Goal: Task Accomplishment & Management: Manage account settings

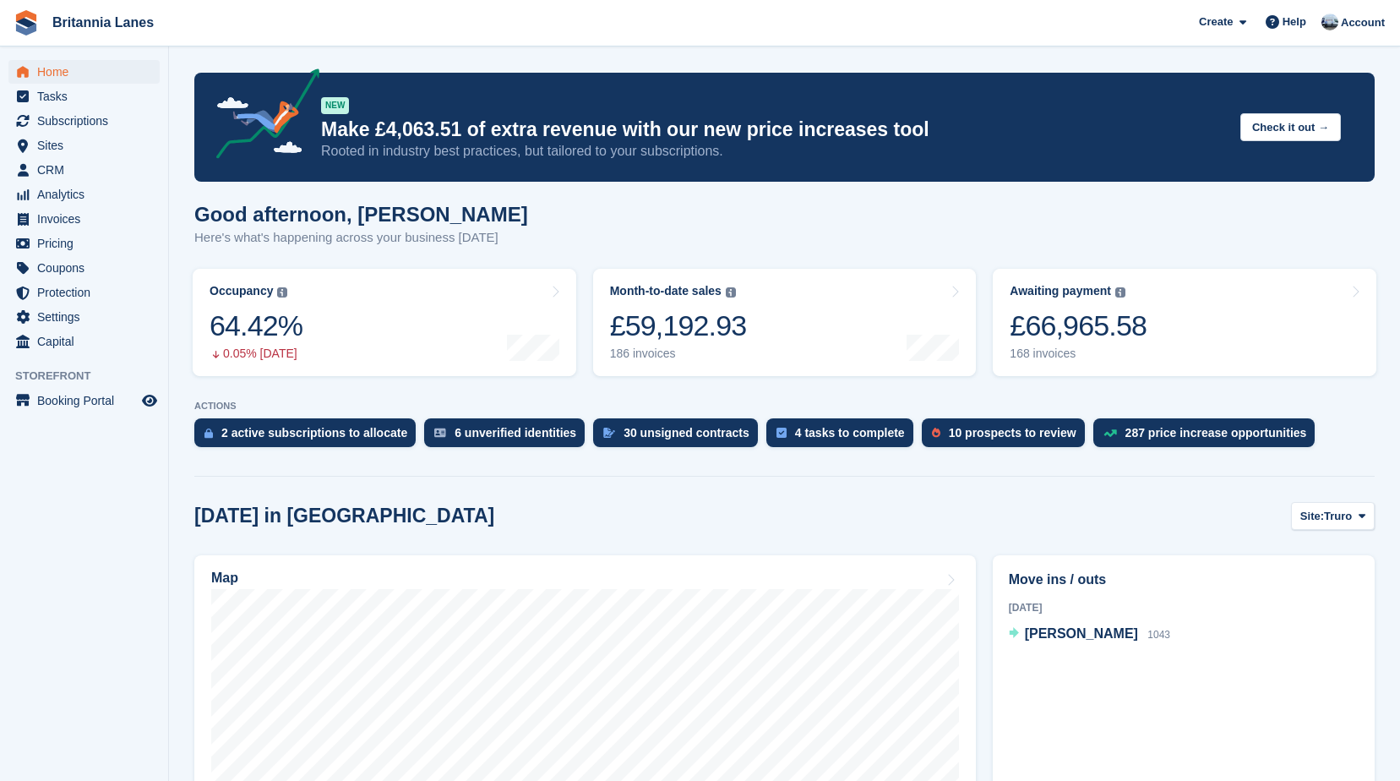
click at [69, 156] on span "Sites" at bounding box center [87, 146] width 101 height 24
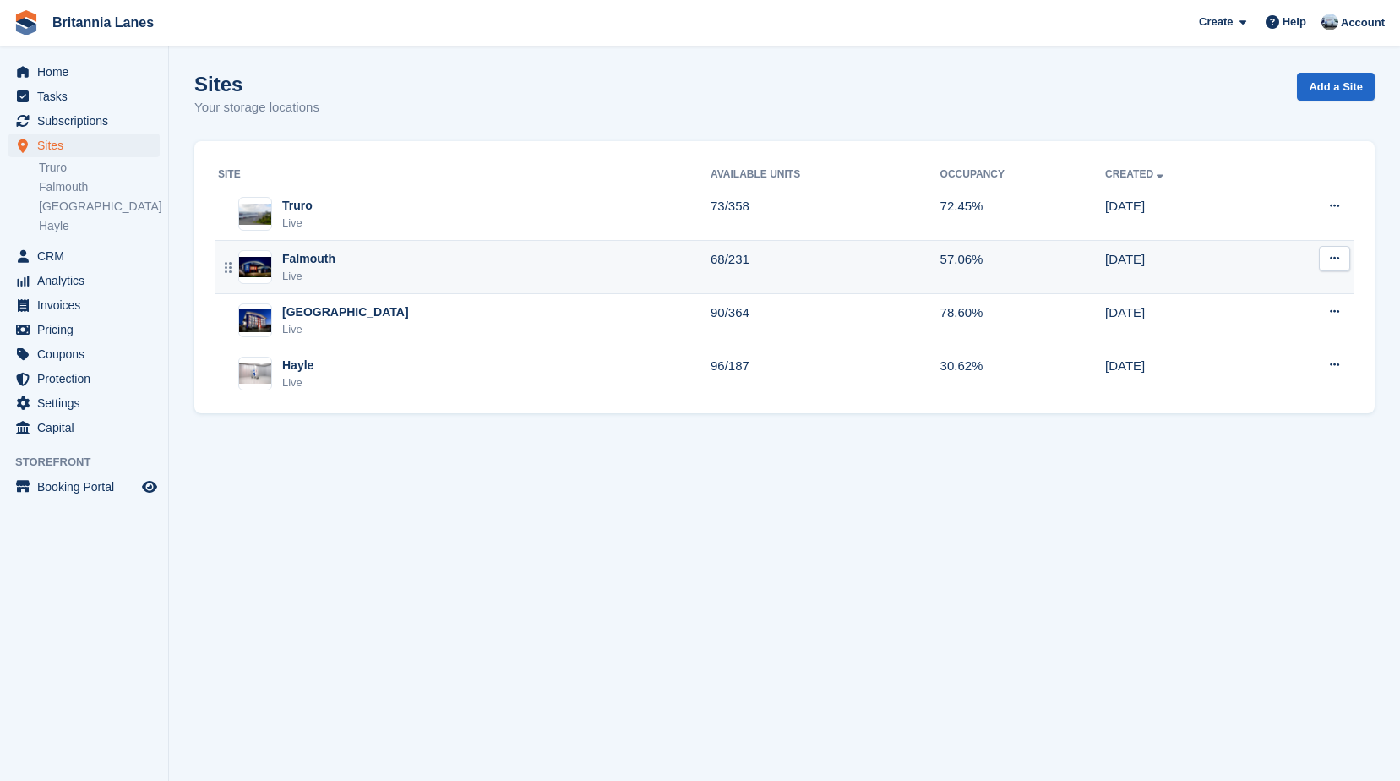
click at [321, 264] on div "Falmouth" at bounding box center [308, 259] width 53 height 18
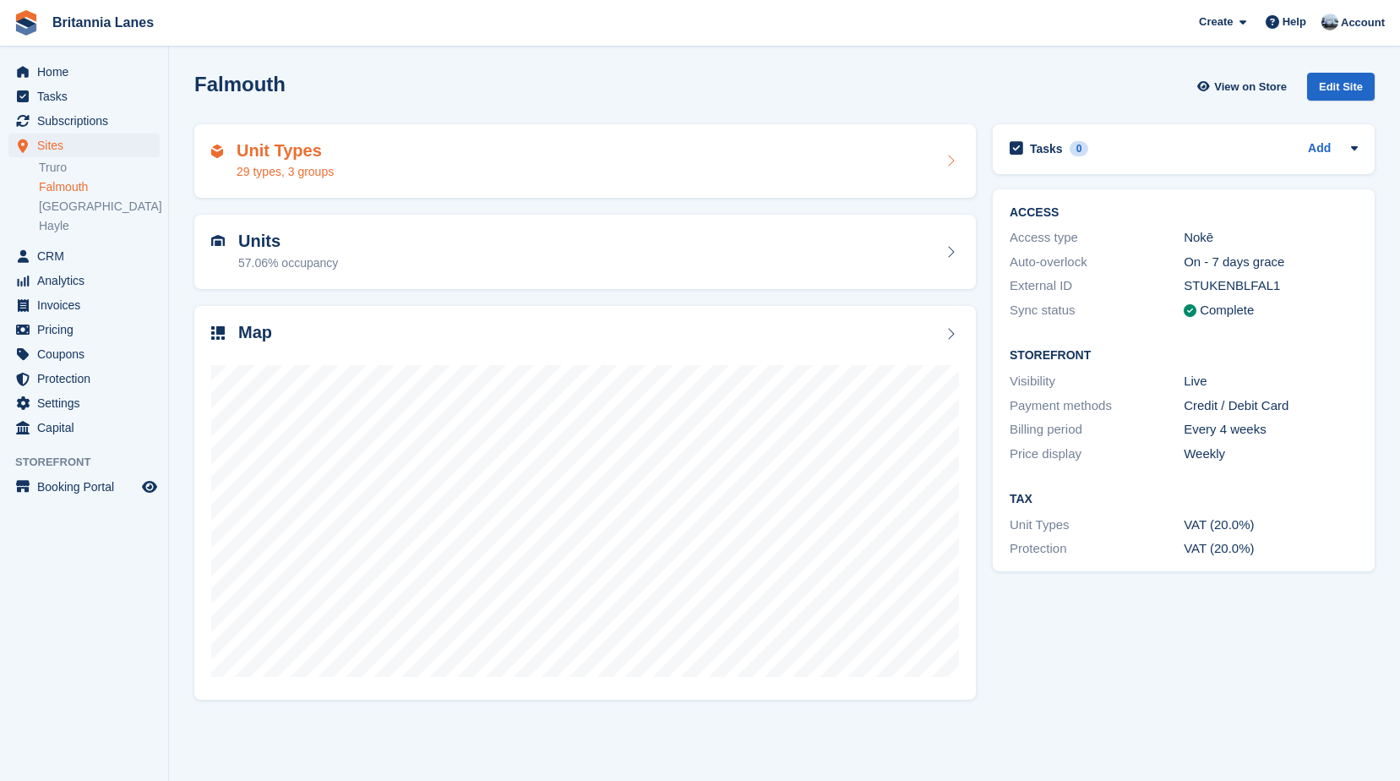
click at [279, 160] on h2 "Unit Types" at bounding box center [285, 150] width 97 height 19
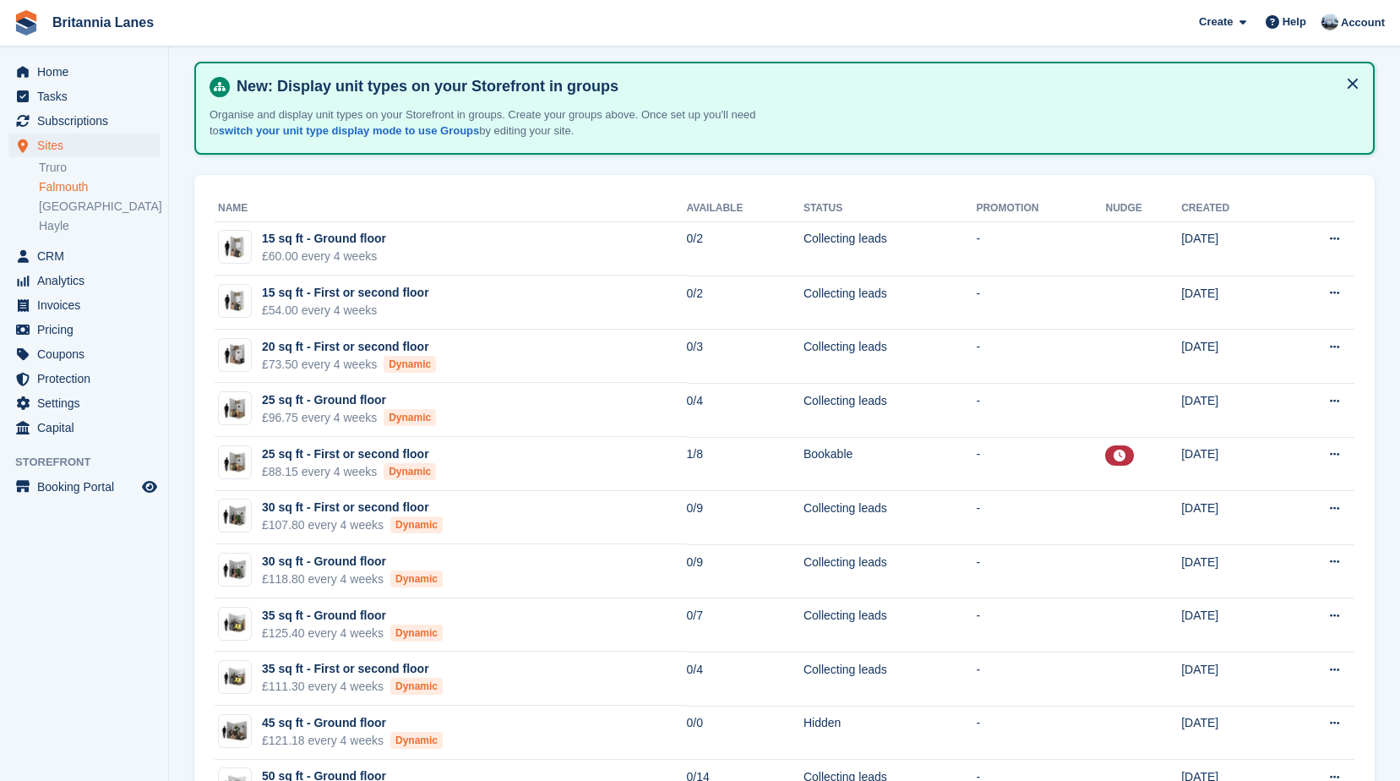
scroll to position [169, 0]
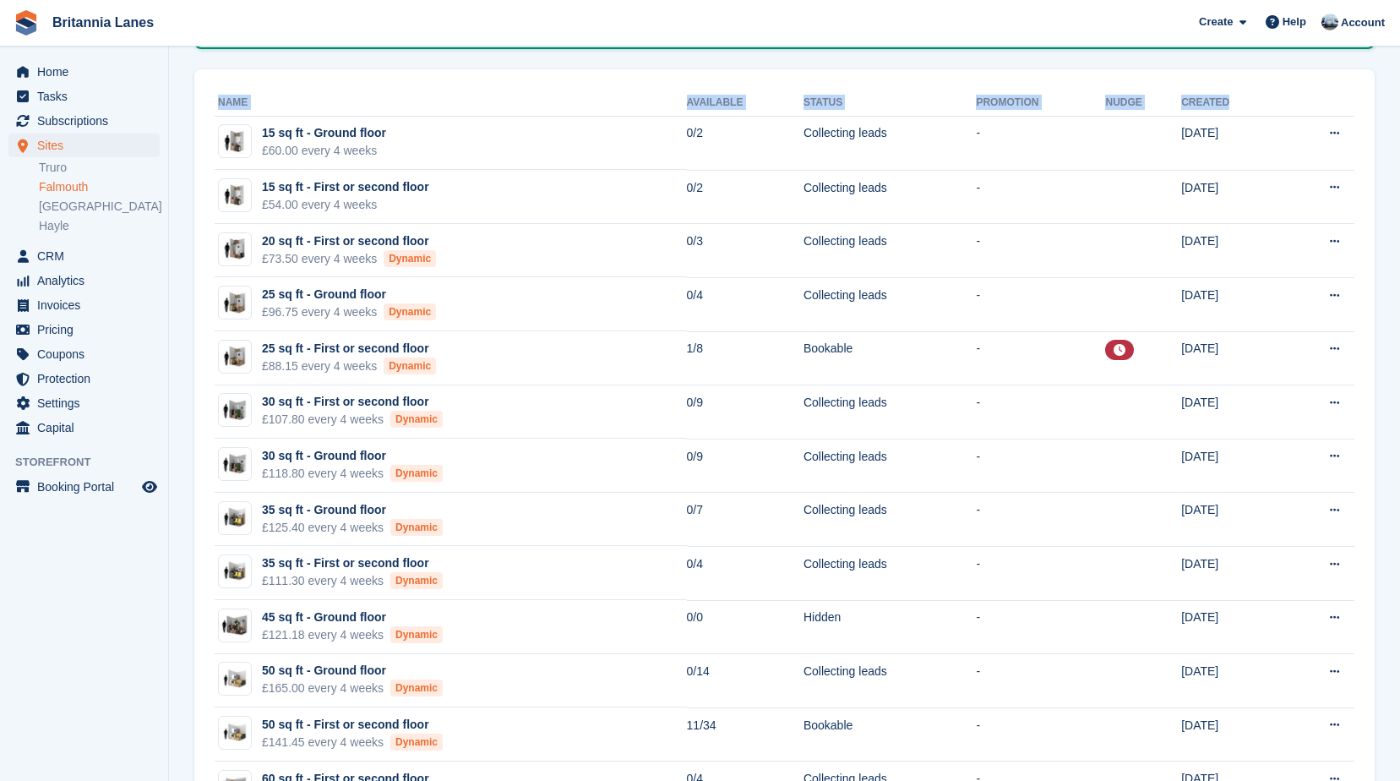
drag, startPoint x: 216, startPoint y: 98, endPoint x: 1204, endPoint y: 106, distance: 988.0
click at [1204, 106] on tr "Name Available Status Promotion Nudge Created" at bounding box center [785, 103] width 1140 height 27
drag, startPoint x: 251, startPoint y: 105, endPoint x: 216, endPoint y: 102, distance: 34.7
click at [216, 102] on th "Name" at bounding box center [451, 103] width 472 height 27
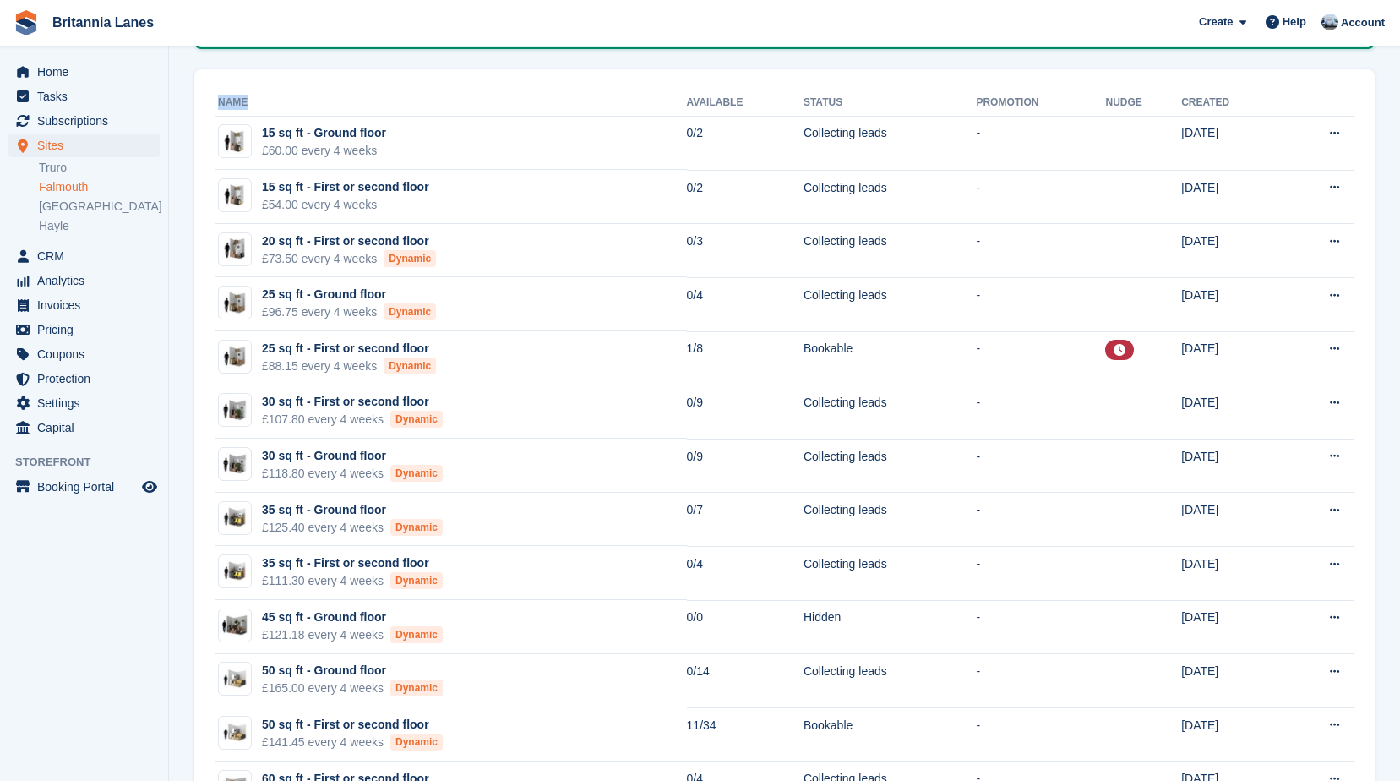
click at [352, 105] on th "Name" at bounding box center [451, 103] width 472 height 27
click at [46, 62] on span "Home" at bounding box center [87, 72] width 101 height 24
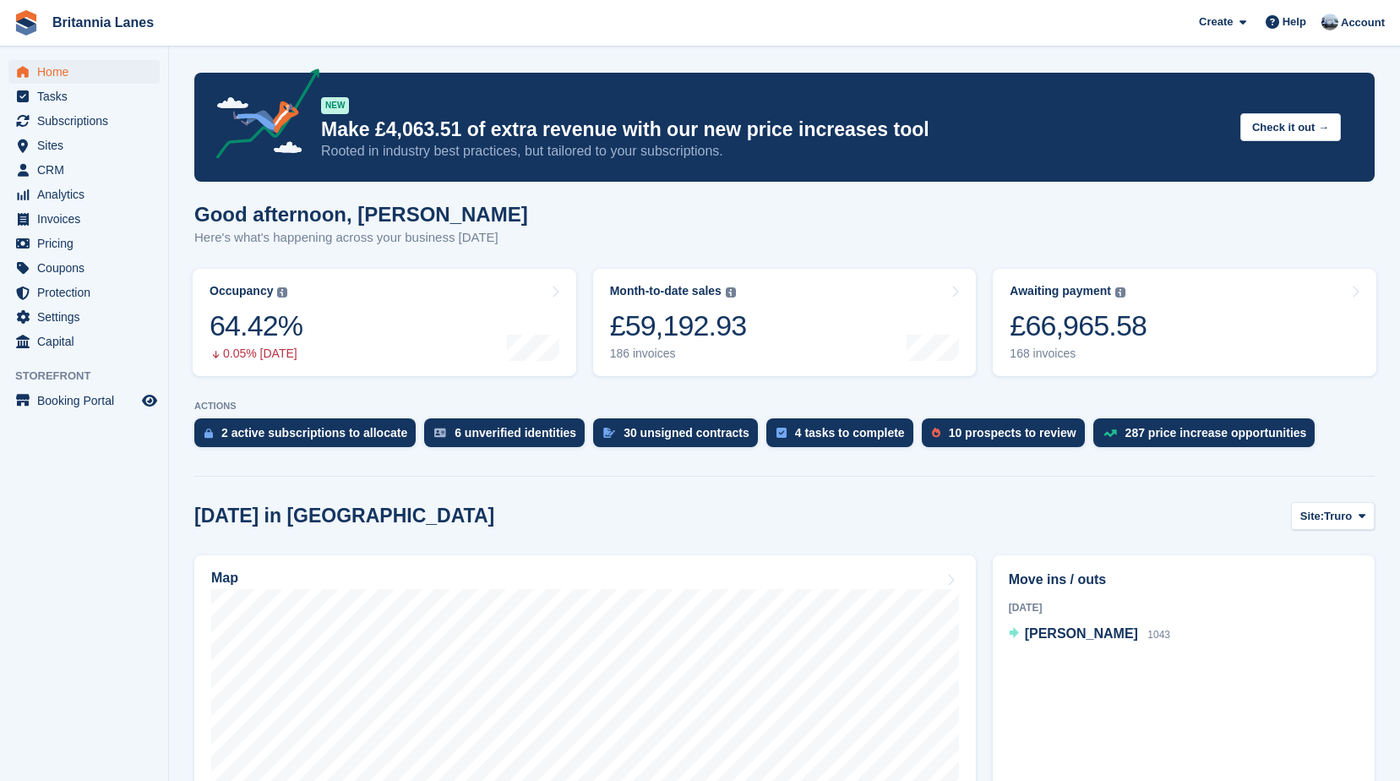
click at [525, 225] on div "Good afternoon, John Here's what's happening across your business today" at bounding box center [784, 235] width 1181 height 65
click at [1002, 439] on div "10 prospects to review" at bounding box center [1013, 433] width 128 height 14
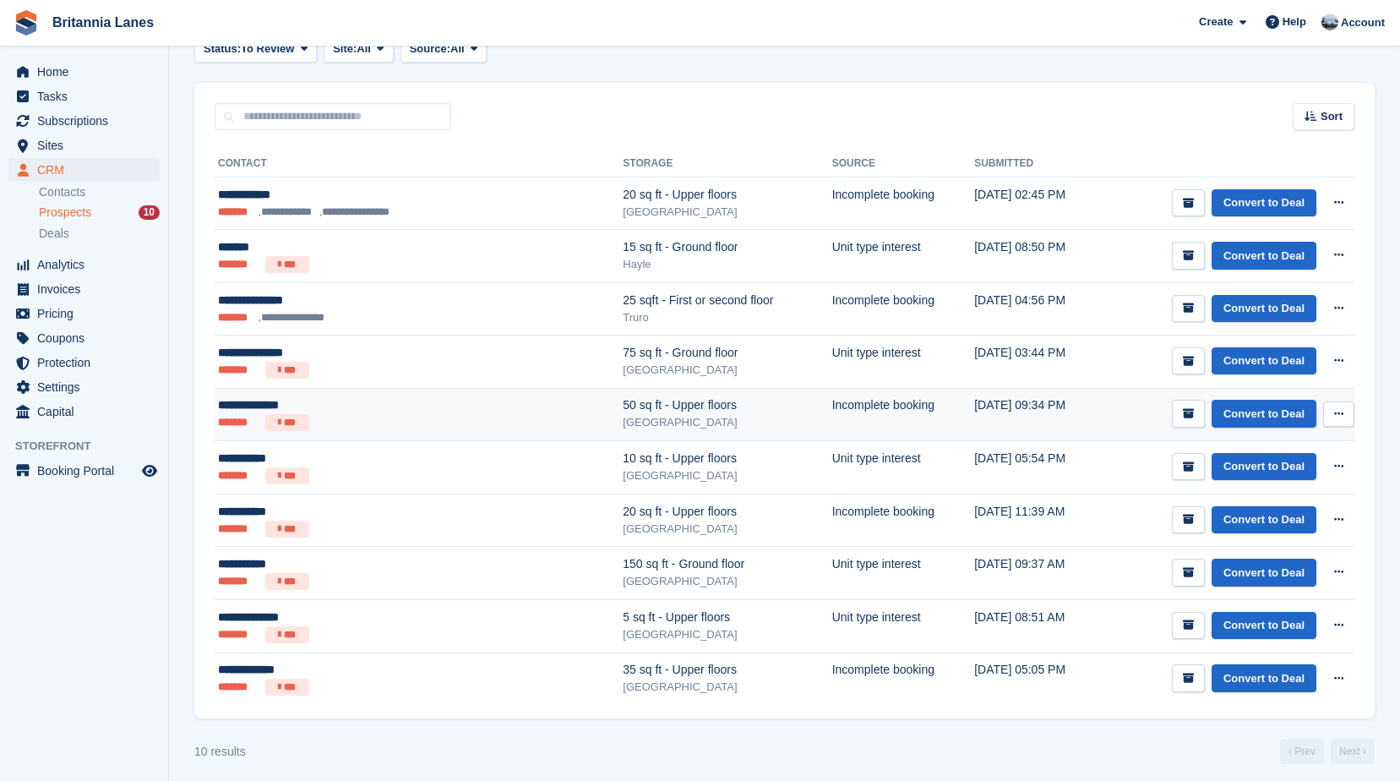
scroll to position [210, 0]
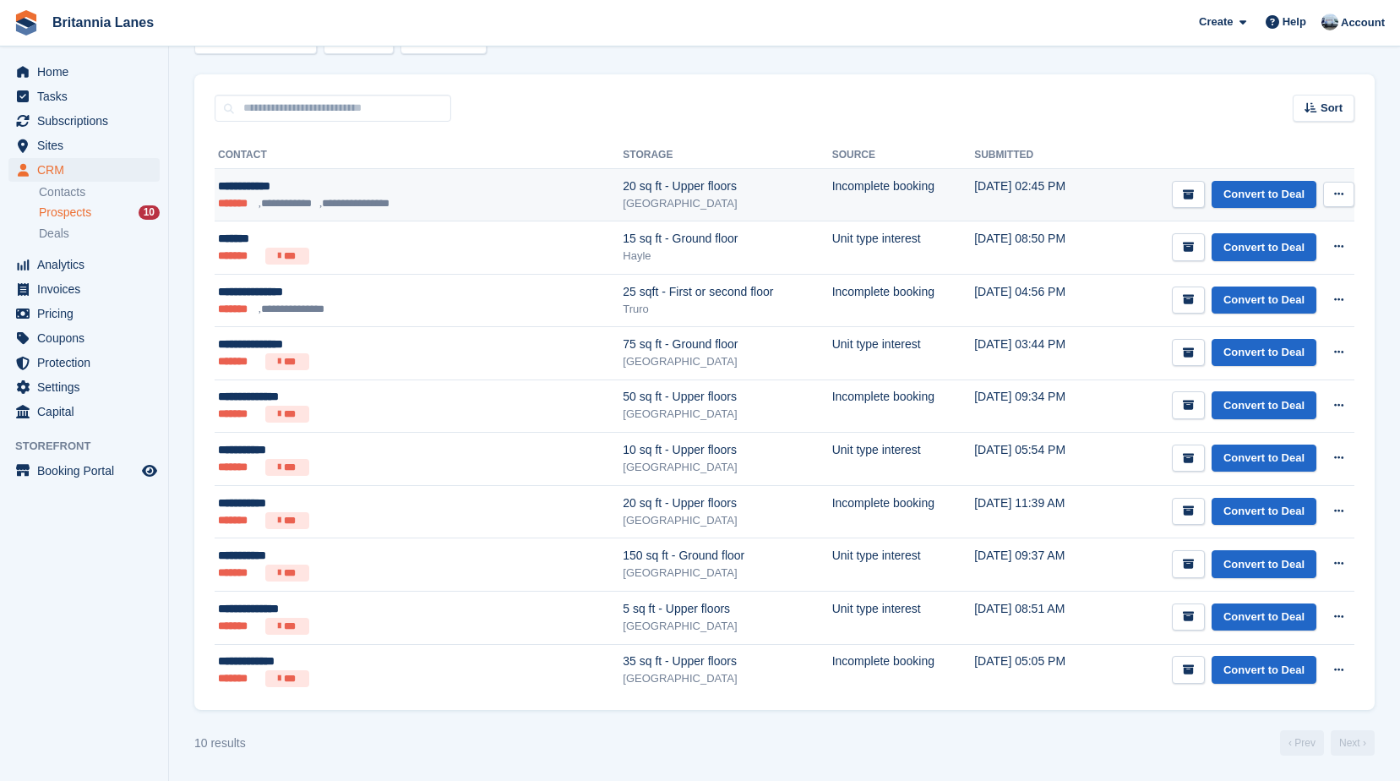
click at [329, 208] on li "**********" at bounding box center [358, 203] width 79 height 17
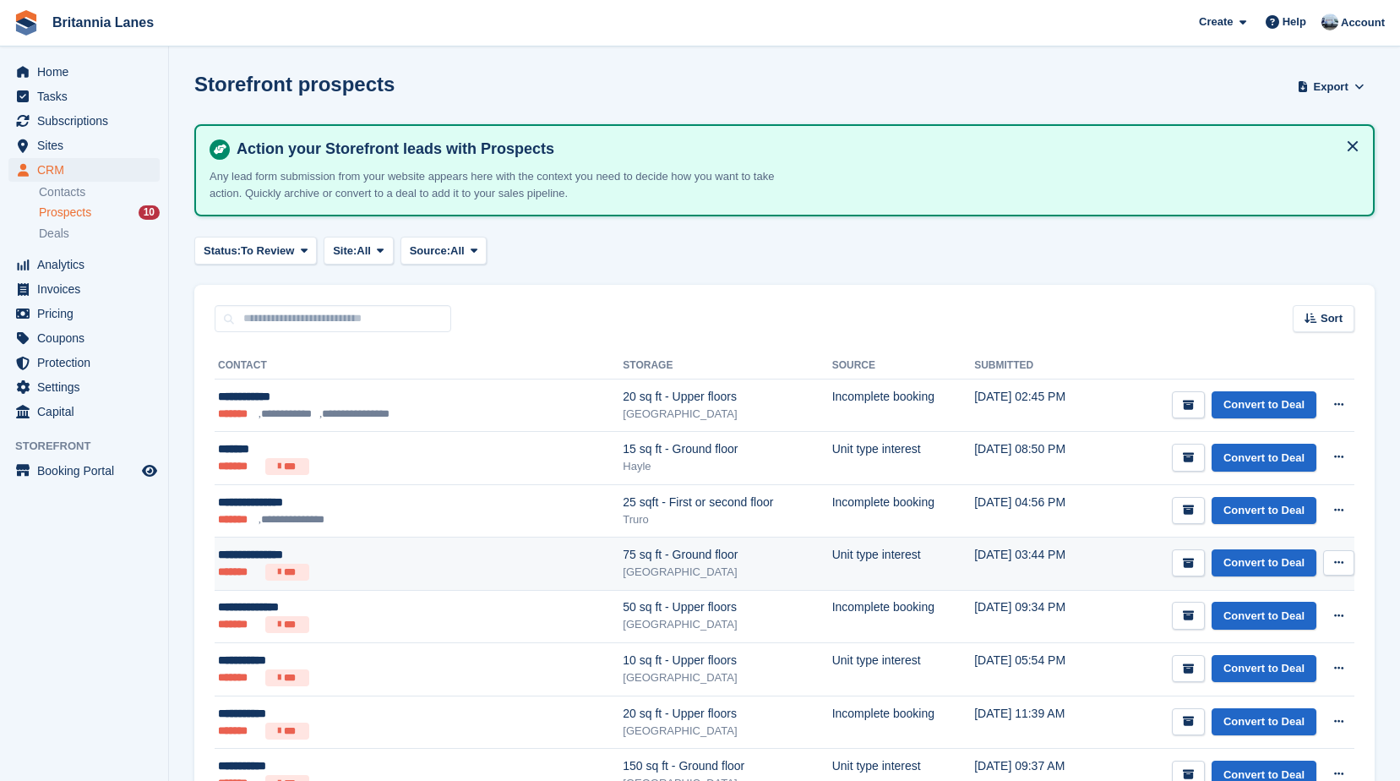
scroll to position [210, 0]
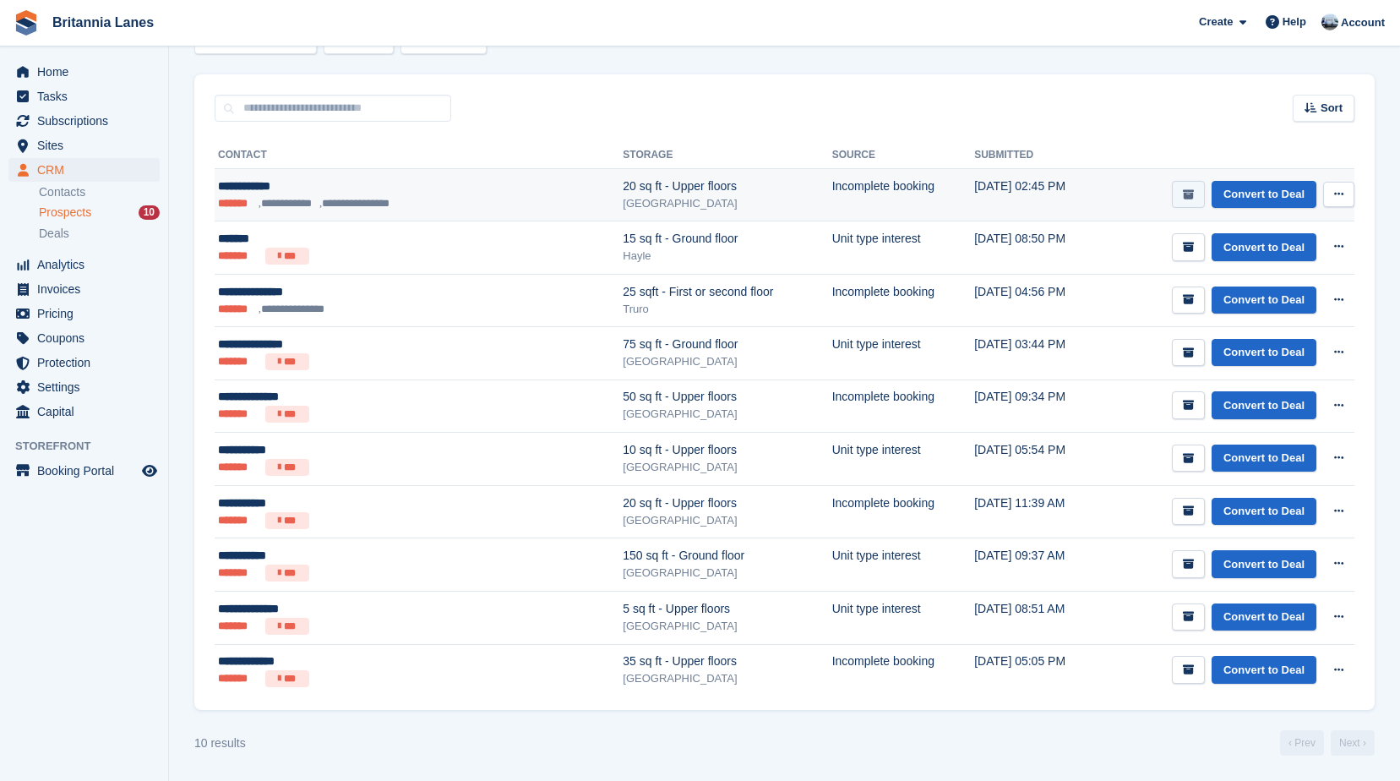
click at [1182, 189] on button "submit" at bounding box center [1188, 195] width 33 height 28
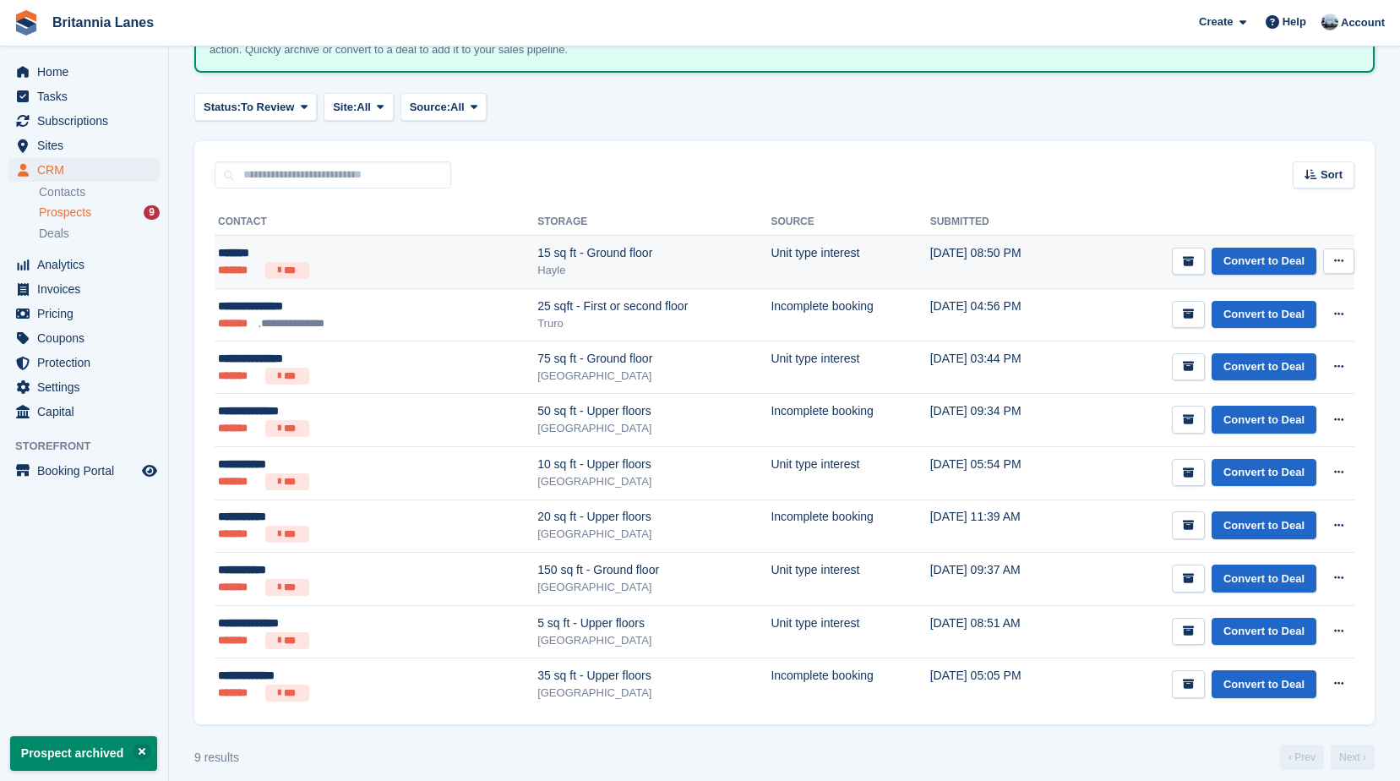
scroll to position [158, 0]
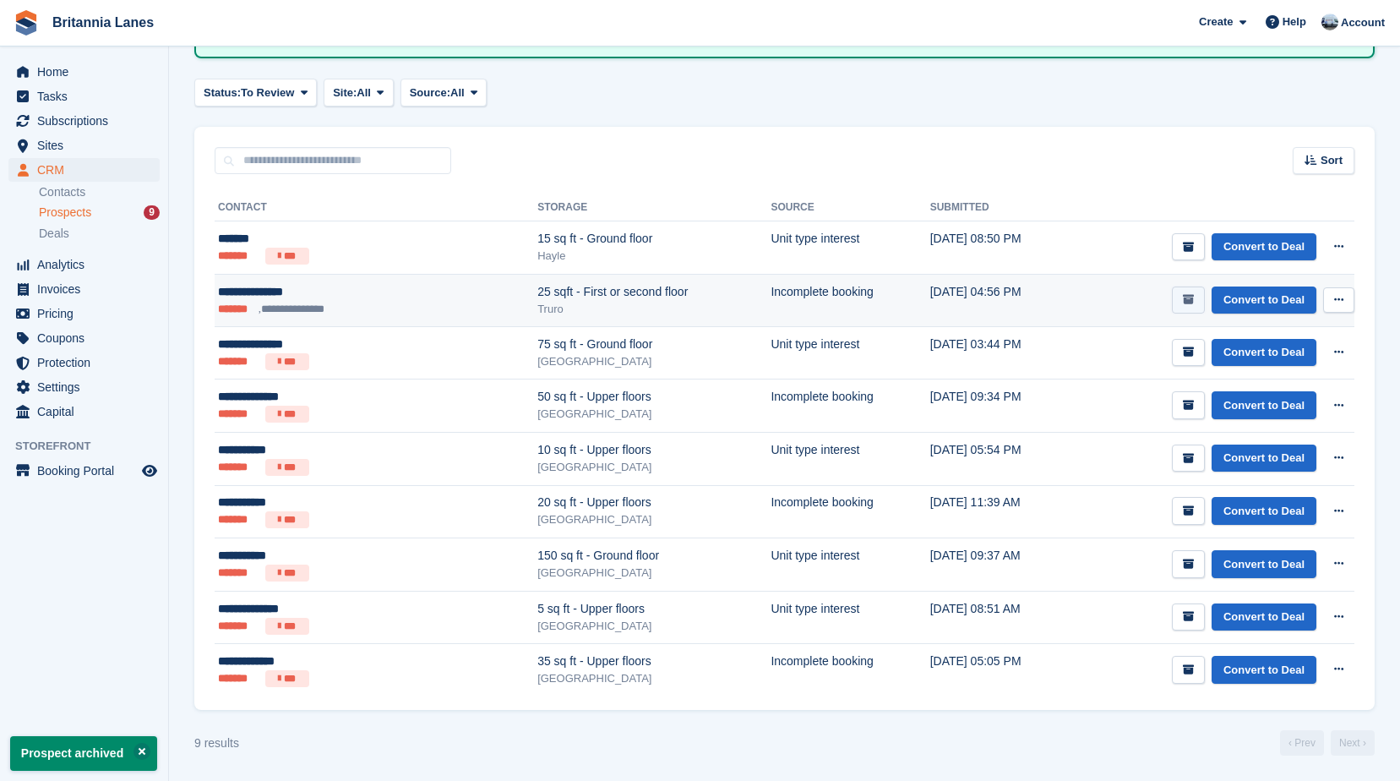
click at [1194, 304] on icon "submit" at bounding box center [1188, 299] width 11 height 11
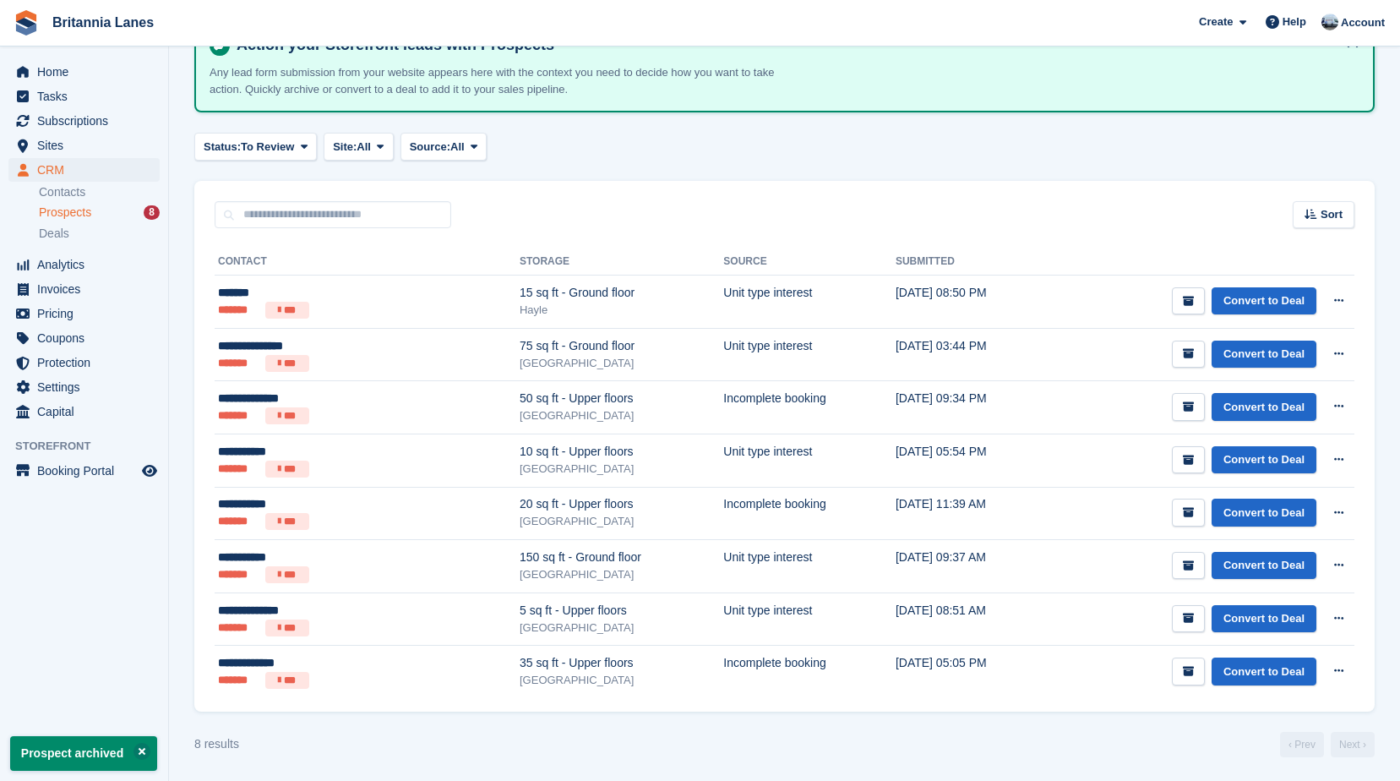
scroll to position [106, 0]
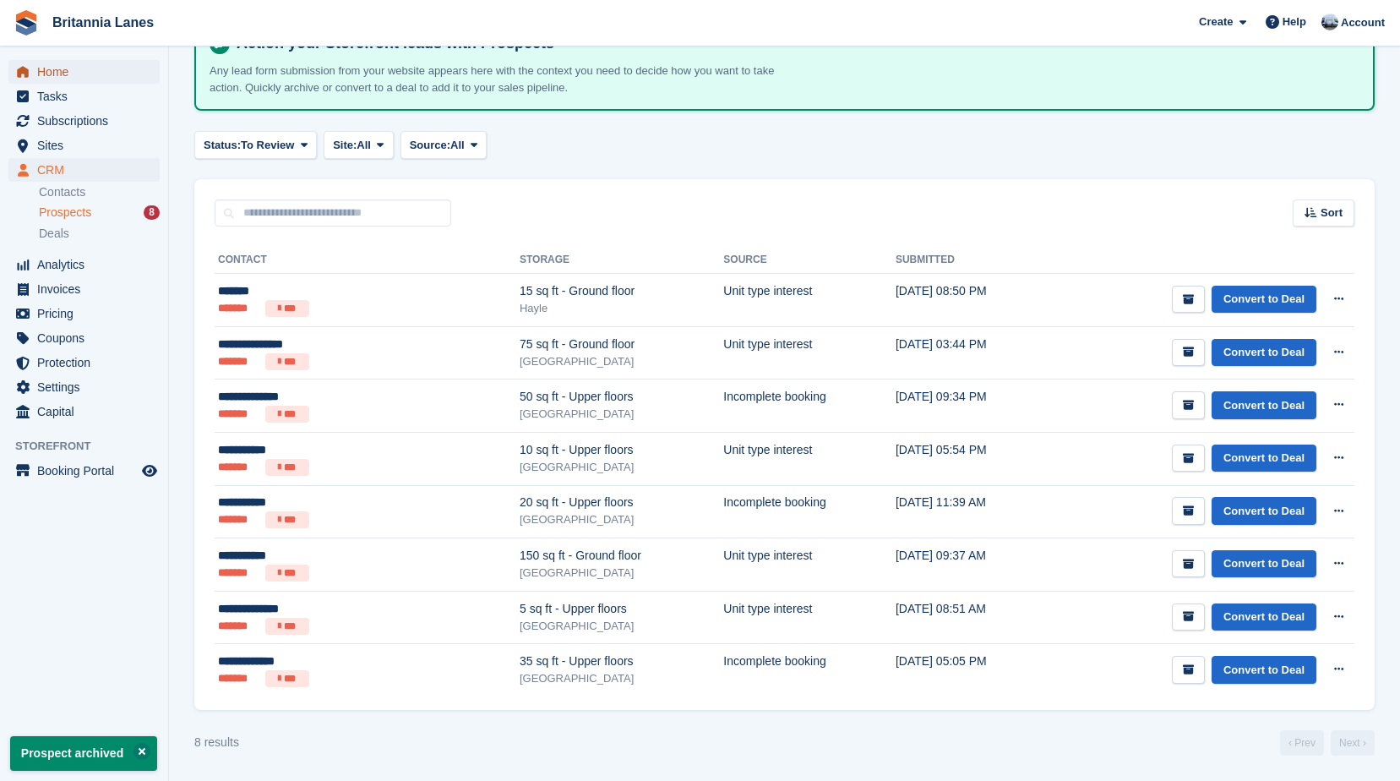
click at [81, 73] on span "Home" at bounding box center [87, 72] width 101 height 24
